Goal: Navigation & Orientation: Find specific page/section

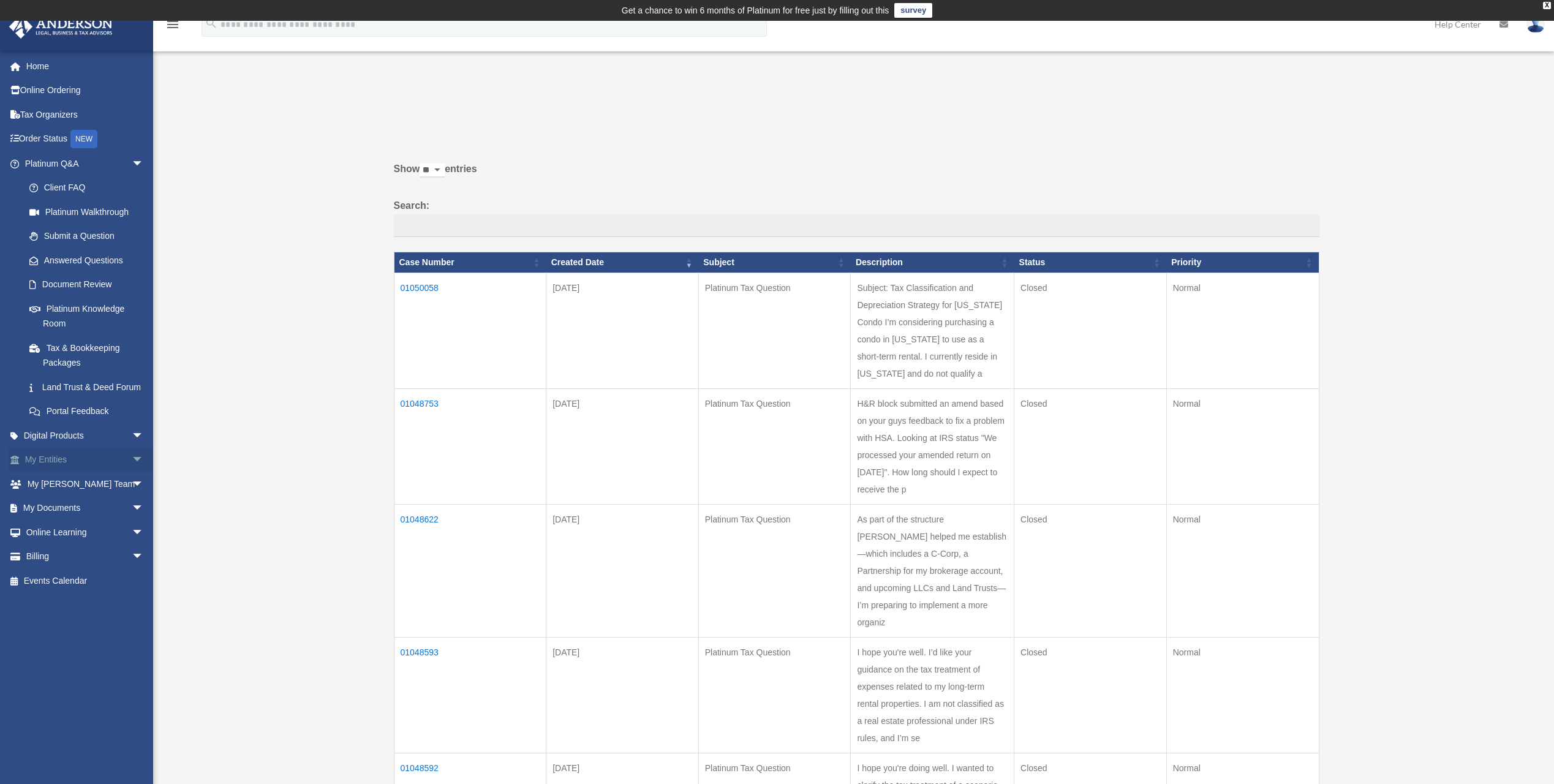
click at [131, 473] on span "arrow_drop_down" at bounding box center [144, 460] width 25 height 25
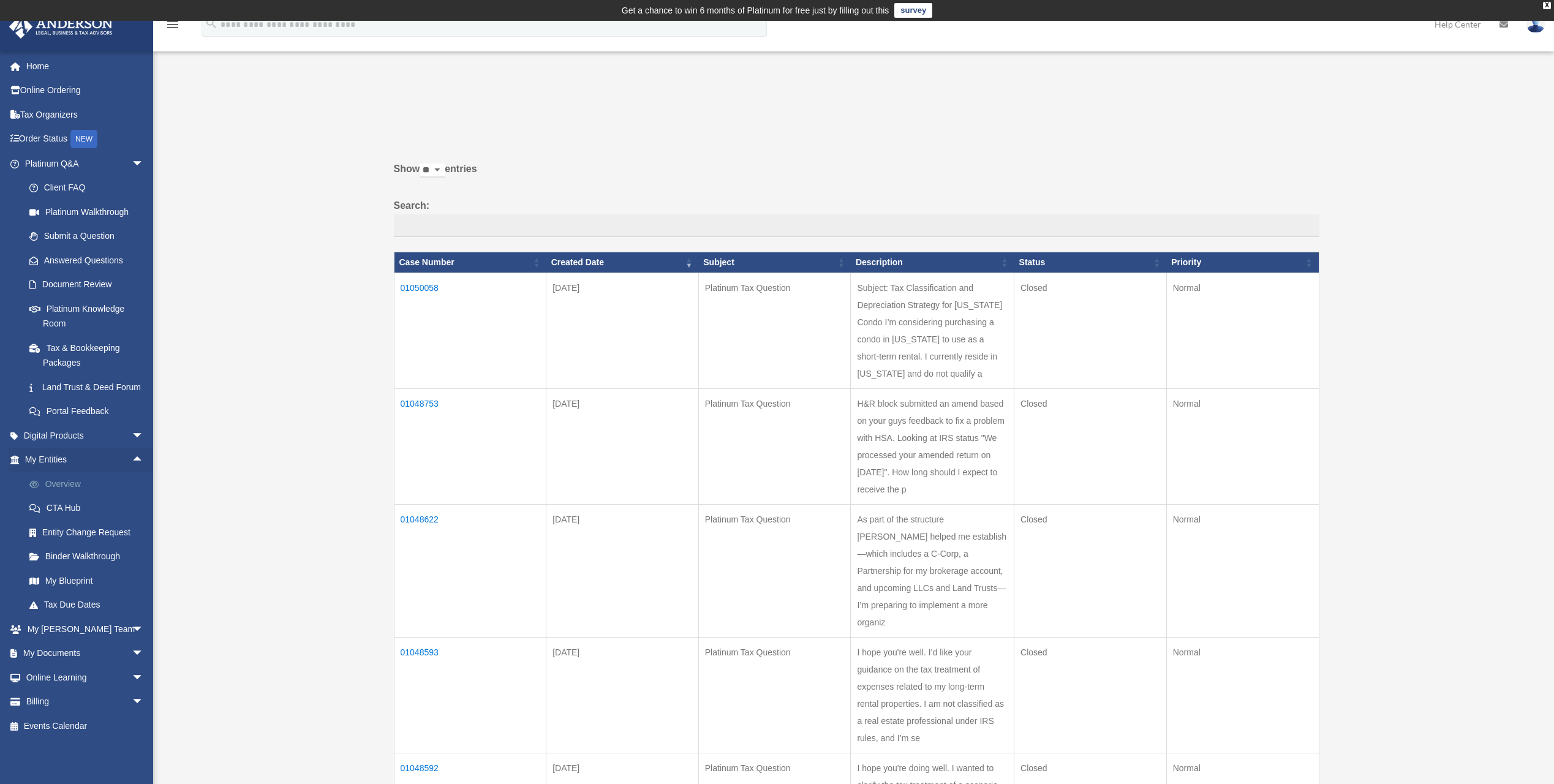
click at [95, 495] on link "Overview" at bounding box center [90, 484] width 145 height 25
click at [64, 496] on link "Overview" at bounding box center [90, 484] width 145 height 25
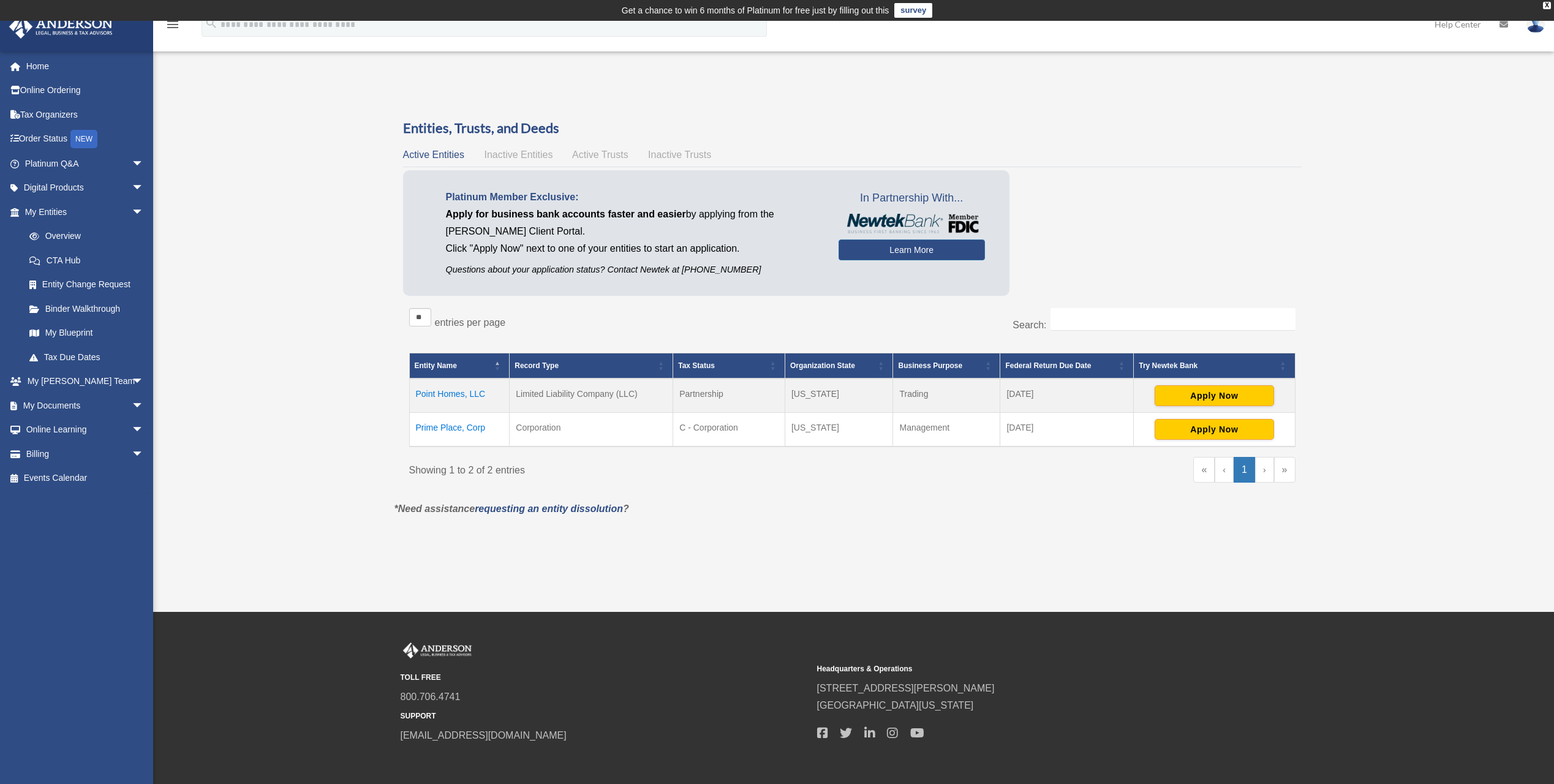
click at [302, 433] on div "Overview [EMAIL_ADDRESS][DOMAIN_NAME] Sign Out [EMAIL_ADDRESS][DOMAIN_NAME] Hom…" at bounding box center [777, 315] width 1554 height 467
